Goal: Task Accomplishment & Management: Manage account settings

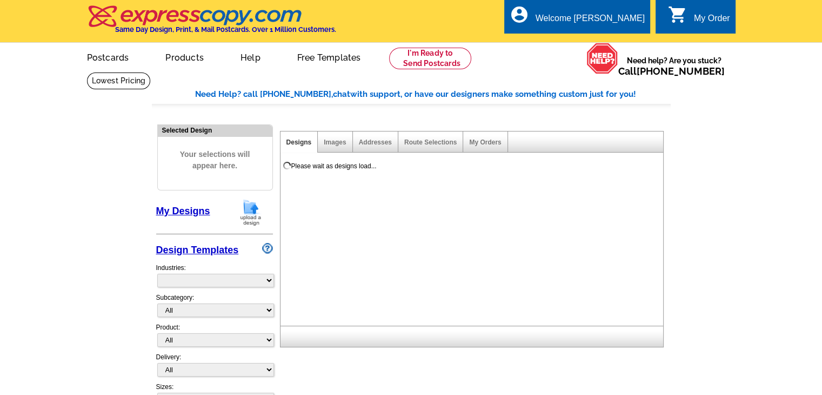
select select "785"
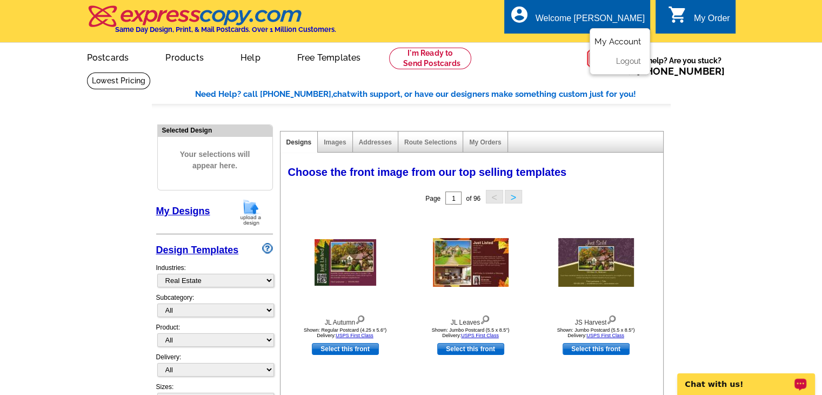
click at [607, 42] on link "My Account" at bounding box center [617, 42] width 46 height 10
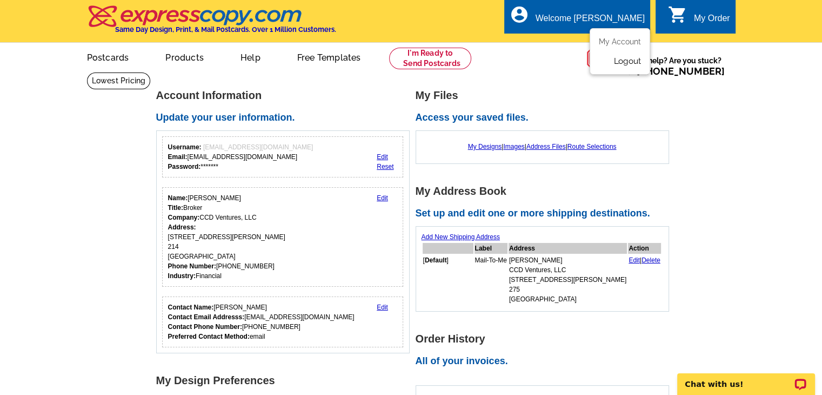
click at [634, 61] on link "Logout" at bounding box center [627, 61] width 28 height 10
